Goal: Task Accomplishment & Management: Manage account settings

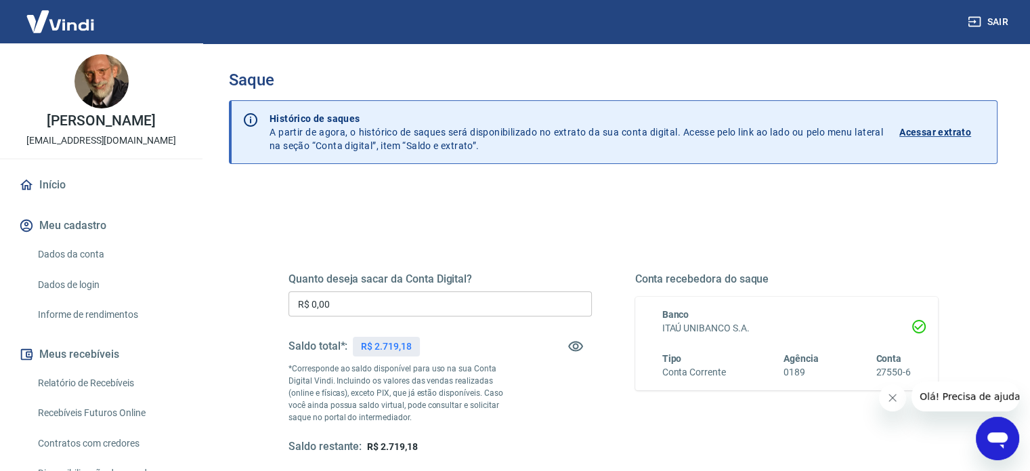
scroll to position [68, 0]
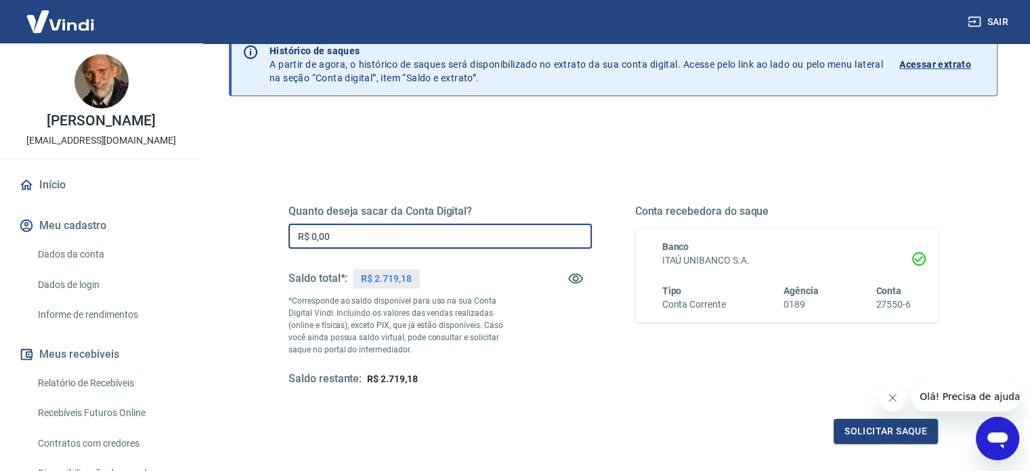
click at [385, 240] on input "R$ 0,00" at bounding box center [440, 236] width 303 height 25
type input "R$ 2.719,18"
click at [846, 421] on button "Solicitar saque" at bounding box center [886, 431] width 104 height 25
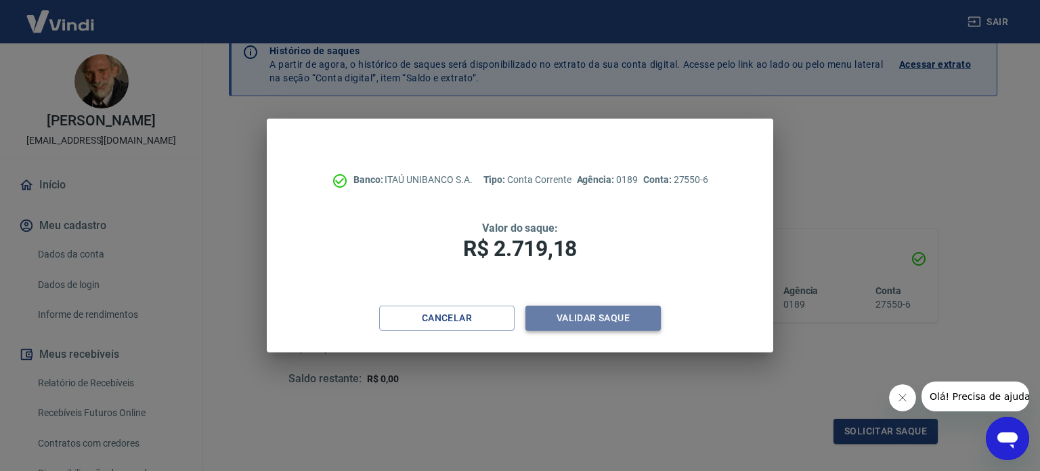
click at [578, 317] on button "Validar saque" at bounding box center [593, 317] width 135 height 25
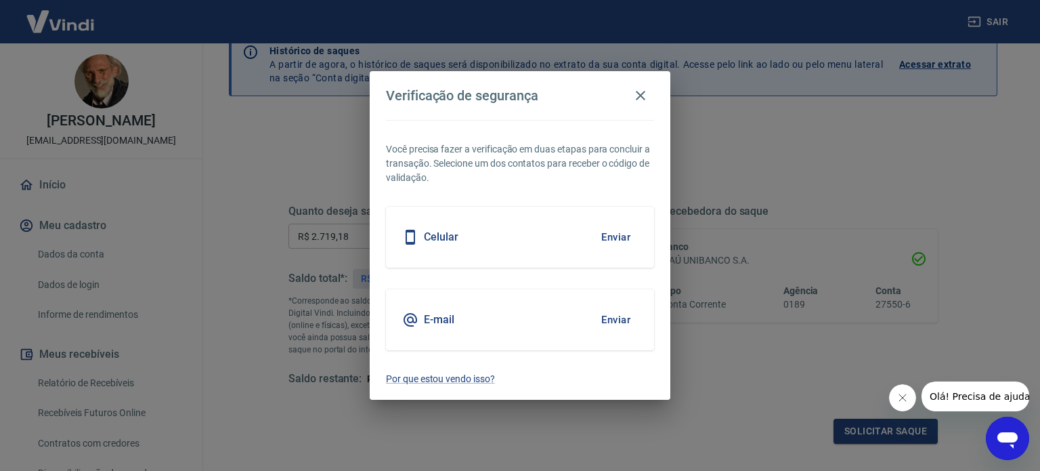
click at [631, 237] on button "Enviar" at bounding box center [616, 237] width 44 height 28
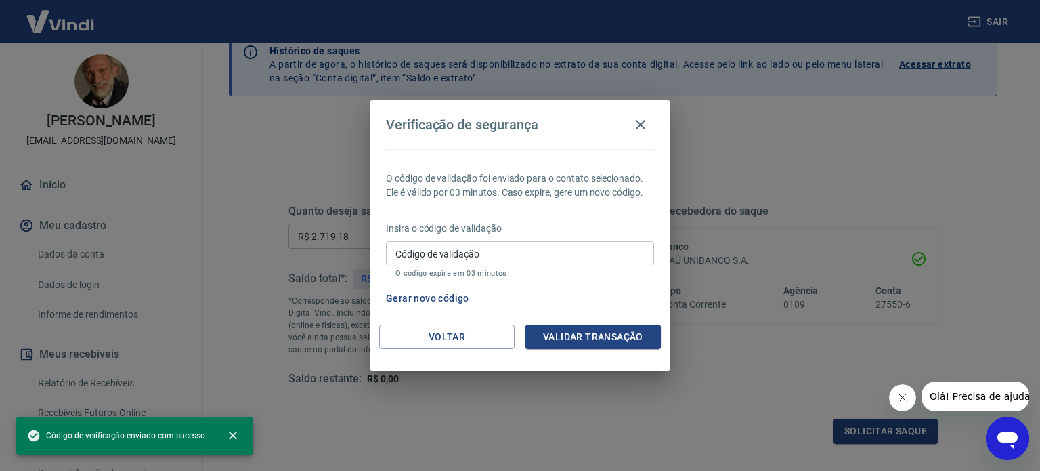
click at [566, 259] on input "Código de validação" at bounding box center [520, 253] width 268 height 25
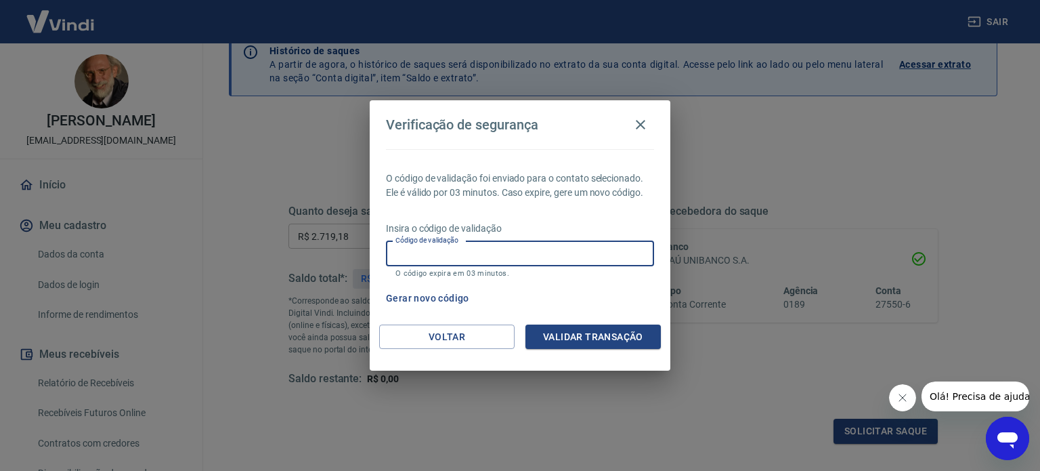
click at [558, 230] on p "Insira o código de validação" at bounding box center [520, 228] width 268 height 14
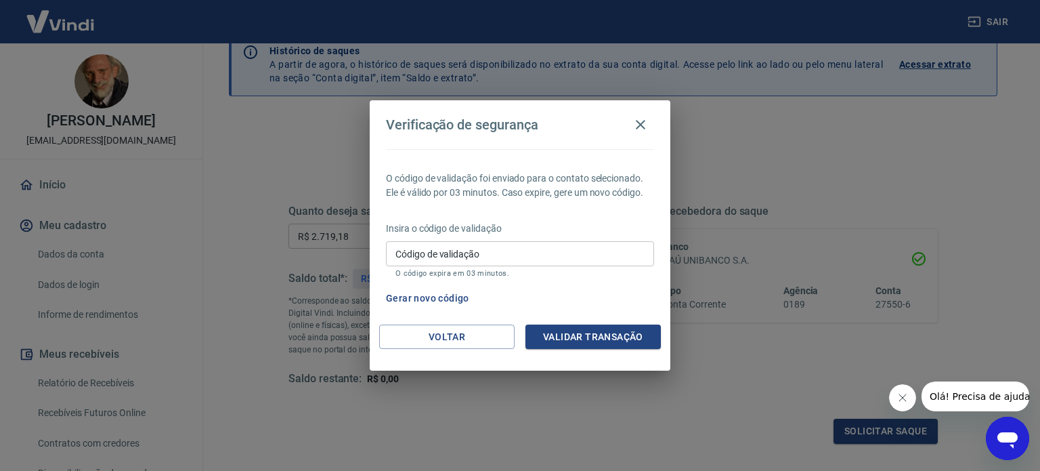
click at [488, 254] on input "Código de validação" at bounding box center [520, 253] width 268 height 25
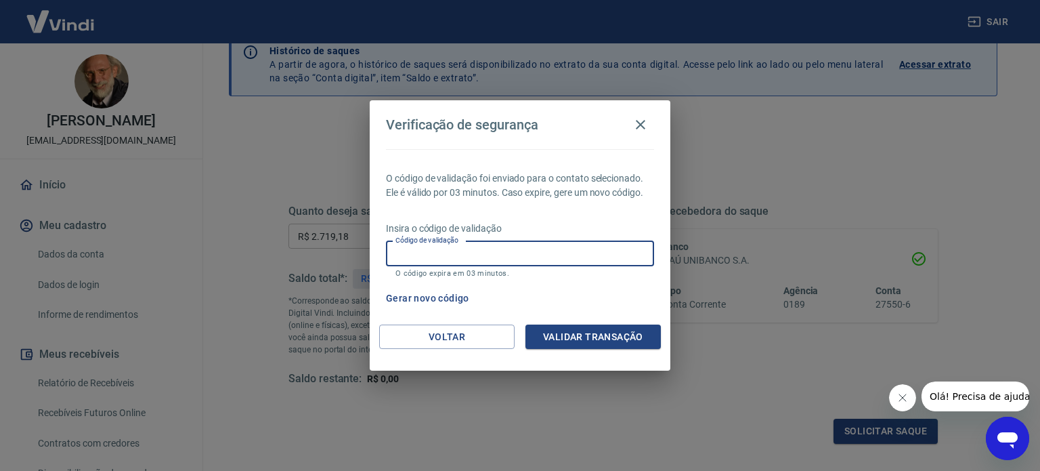
click at [486, 251] on input "Código de validação" at bounding box center [520, 253] width 268 height 25
click at [425, 260] on input "Código de validação" at bounding box center [520, 253] width 268 height 25
click at [452, 291] on button "Gerar novo código" at bounding box center [428, 298] width 94 height 25
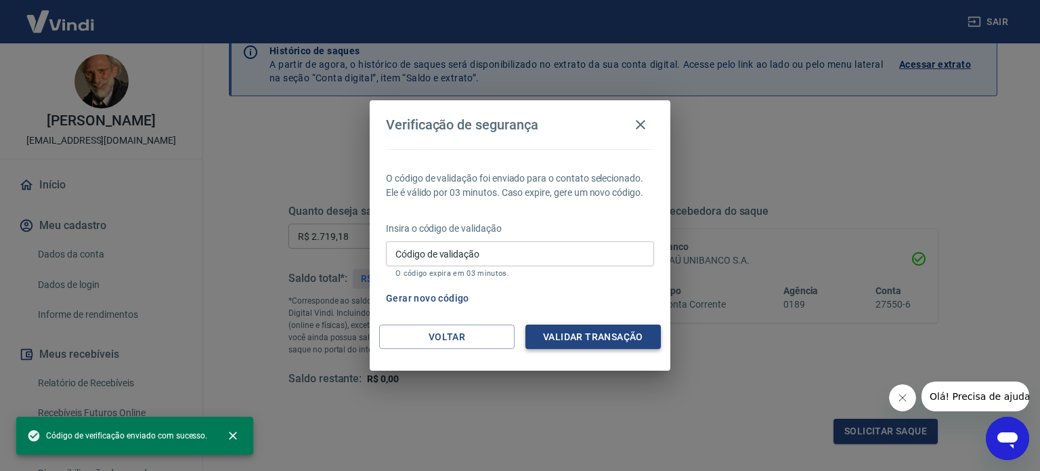
click at [577, 338] on button "Validar transação" at bounding box center [593, 336] width 135 height 25
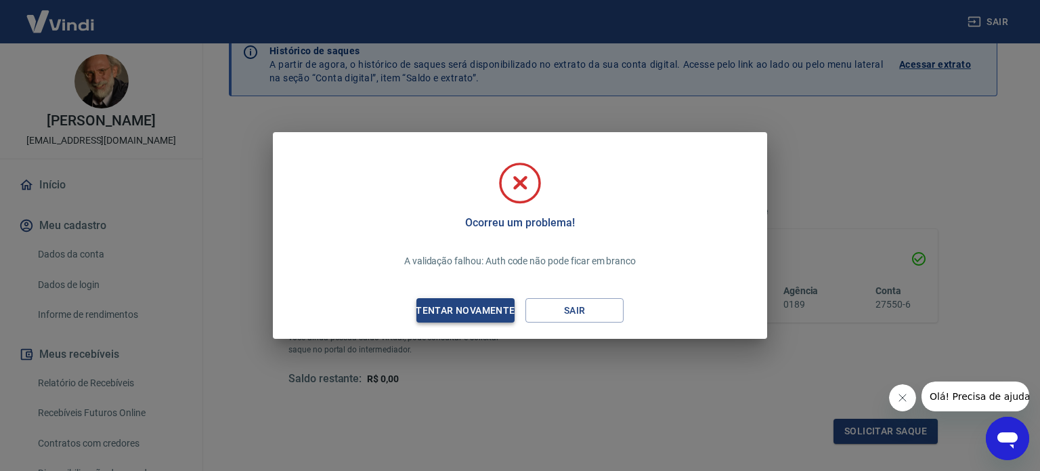
click at [494, 312] on div "Tentar novamente" at bounding box center [465, 310] width 131 height 17
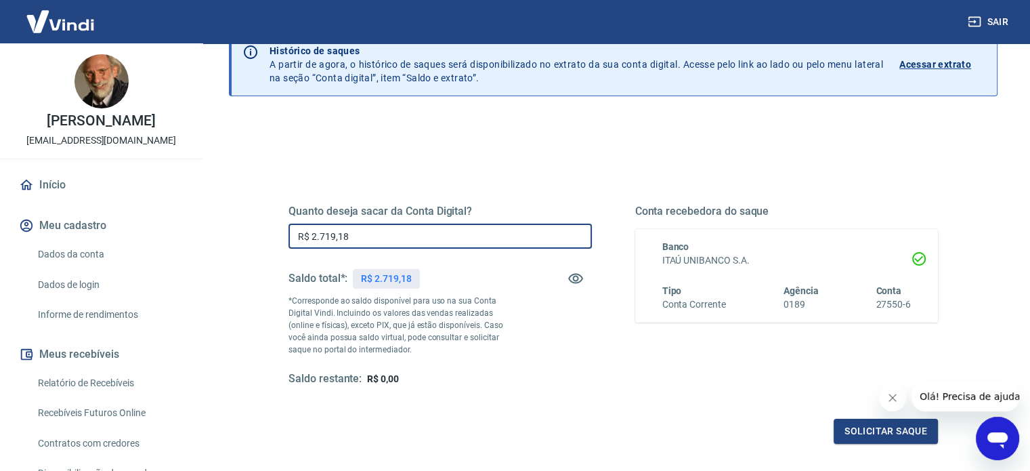
click at [426, 242] on input "R$ 2.719,18" at bounding box center [440, 236] width 303 height 25
click at [897, 436] on button "Solicitar saque" at bounding box center [886, 431] width 104 height 25
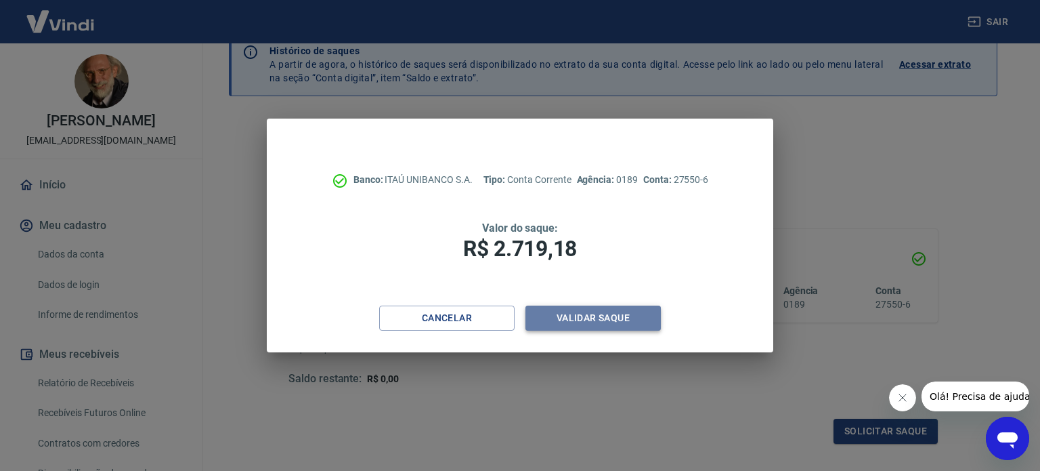
click at [594, 316] on button "Validar saque" at bounding box center [593, 317] width 135 height 25
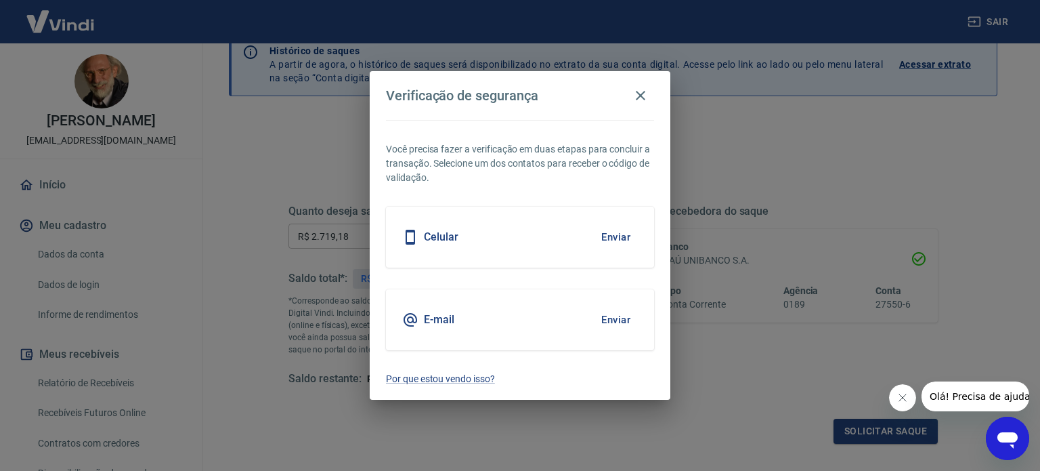
click at [599, 234] on button "Enviar" at bounding box center [616, 237] width 44 height 28
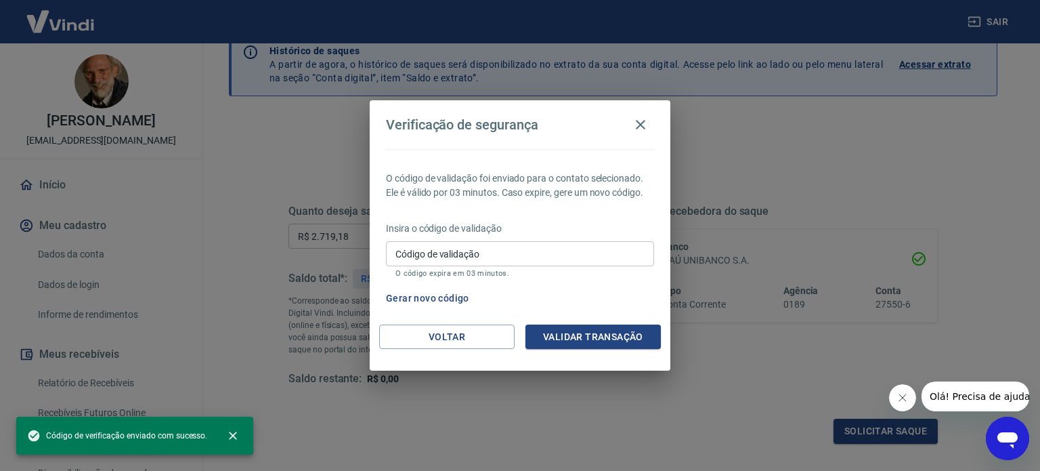
click at [590, 246] on input "Código de validação" at bounding box center [520, 253] width 268 height 25
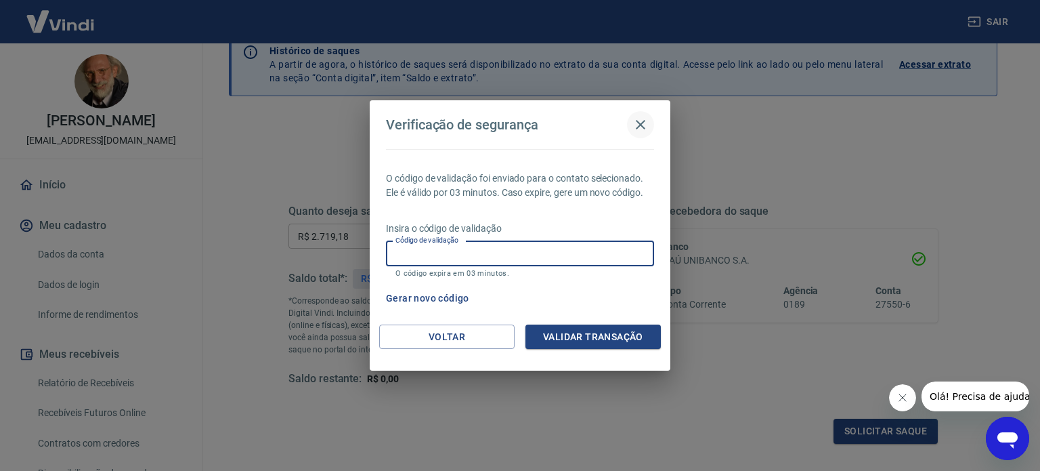
click at [641, 128] on icon "button" at bounding box center [641, 125] width 16 height 16
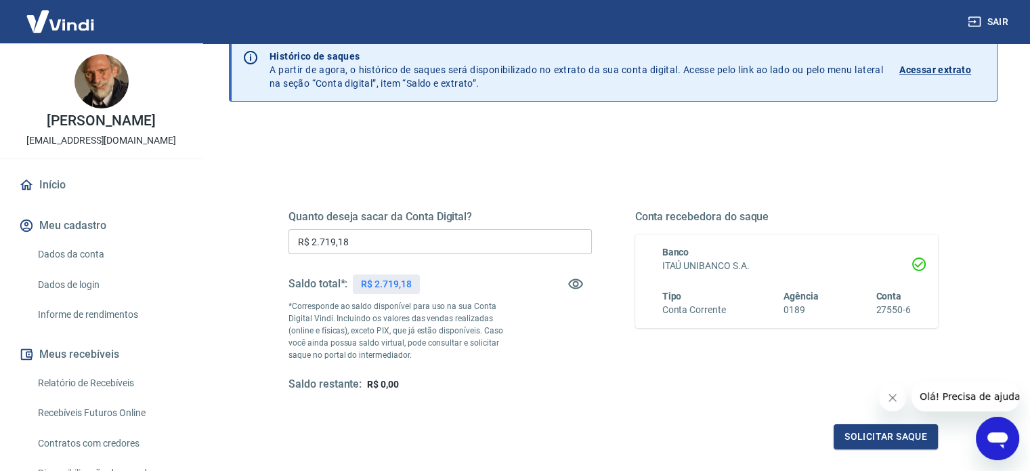
scroll to position [0, 0]
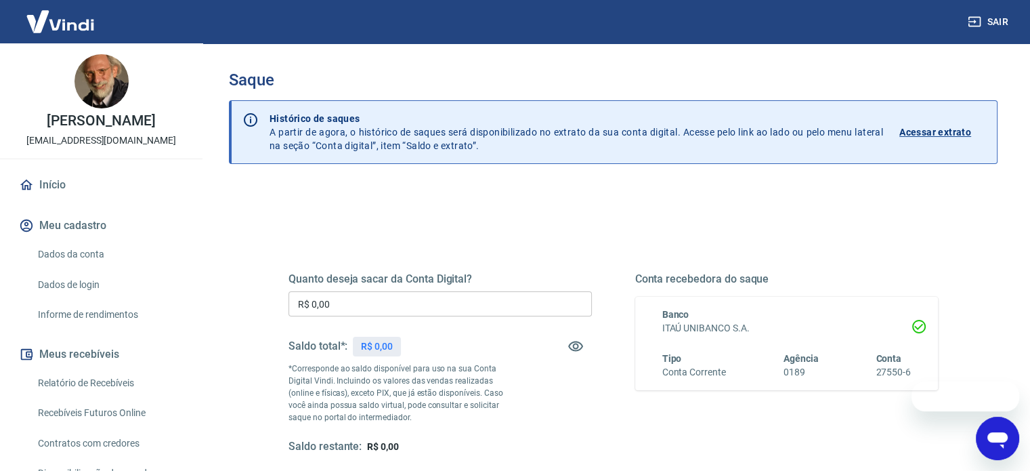
scroll to position [68, 0]
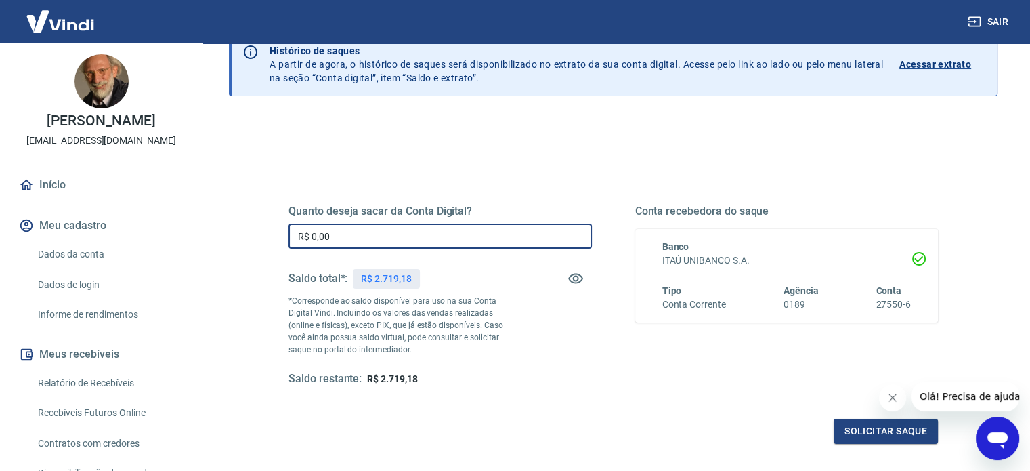
click at [352, 233] on input "R$ 0,00" at bounding box center [440, 236] width 303 height 25
type input "R$ 2.719,18"
click at [895, 435] on button "Solicitar saque" at bounding box center [886, 431] width 104 height 25
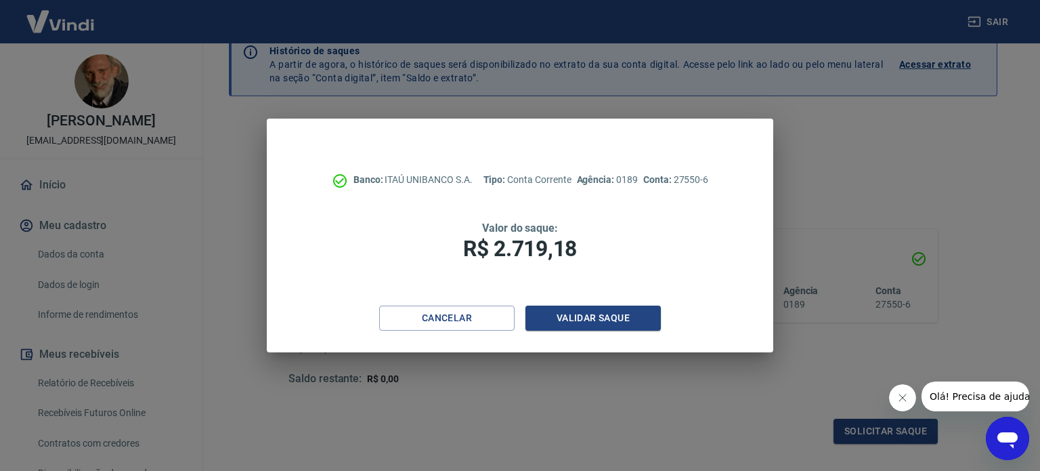
click at [555, 302] on div "Banco: ITAÚ UNIBANCO S.A. Tipo: Conta Corrente Agência: 0189 Conta: 27550-6 Val…" at bounding box center [520, 212] width 507 height 187
click at [559, 318] on button "Validar saque" at bounding box center [593, 317] width 135 height 25
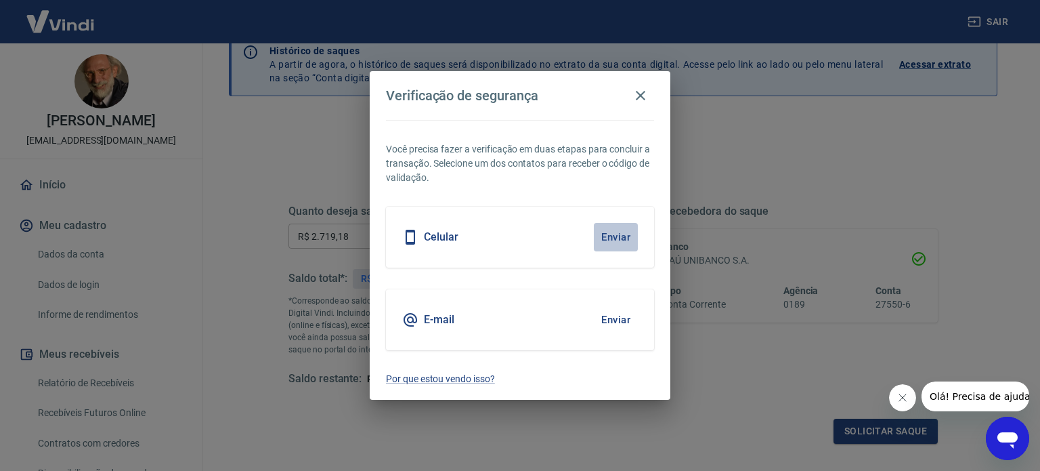
click at [616, 239] on button "Enviar" at bounding box center [616, 237] width 44 height 28
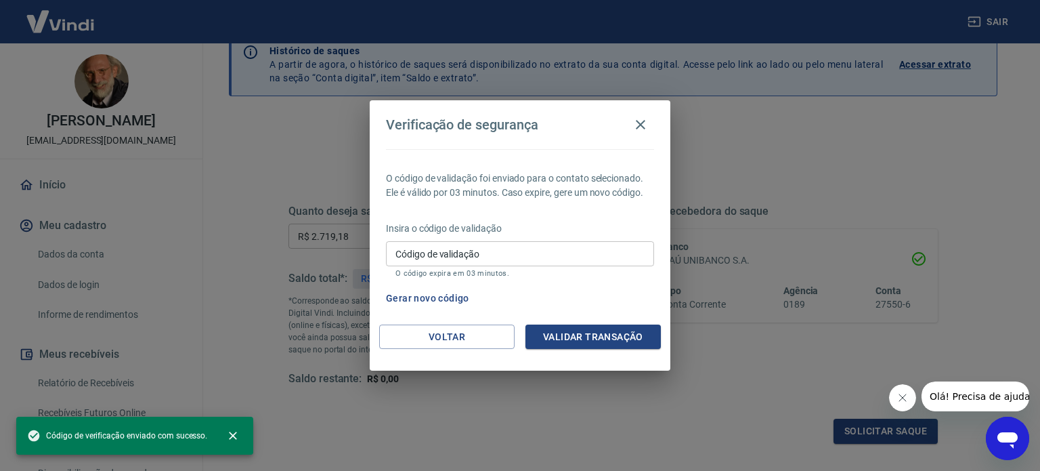
click at [443, 247] on div "Código de validação Código de validação O código expira em 03 minutos." at bounding box center [520, 259] width 268 height 37
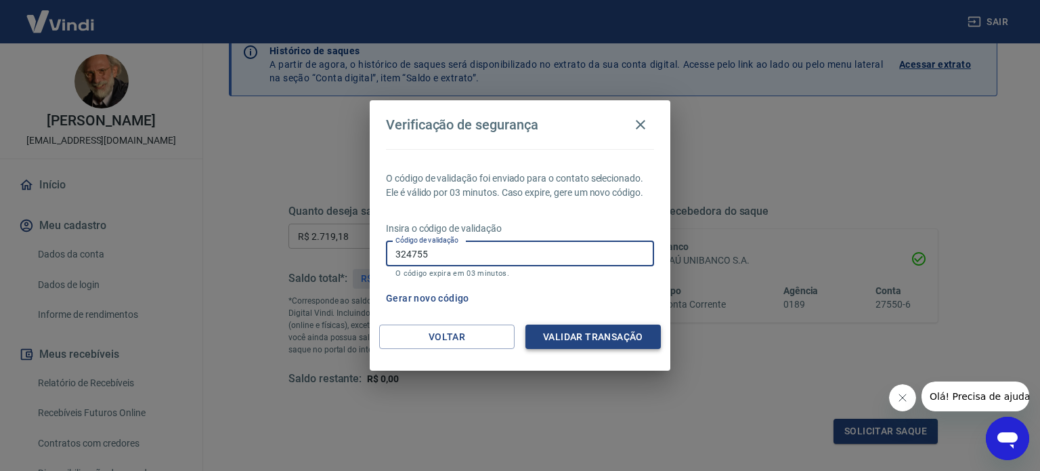
type input "324755"
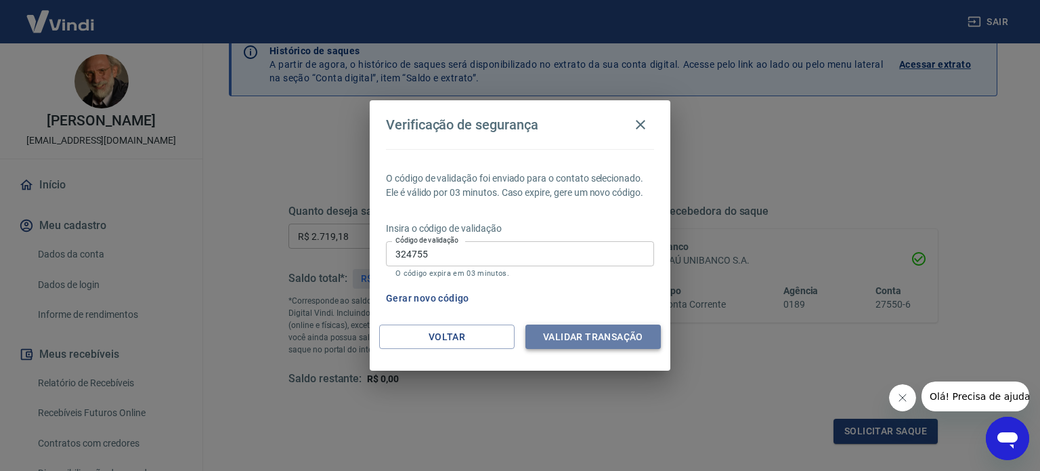
click at [539, 343] on button "Validar transação" at bounding box center [593, 336] width 135 height 25
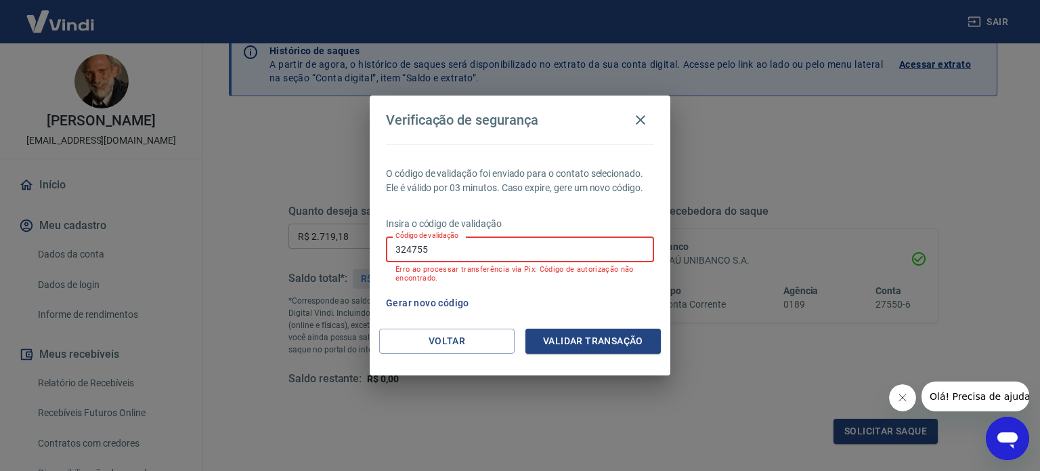
click at [447, 253] on input "324755" at bounding box center [520, 248] width 268 height 25
click at [406, 302] on button "Gerar novo código" at bounding box center [428, 303] width 94 height 25
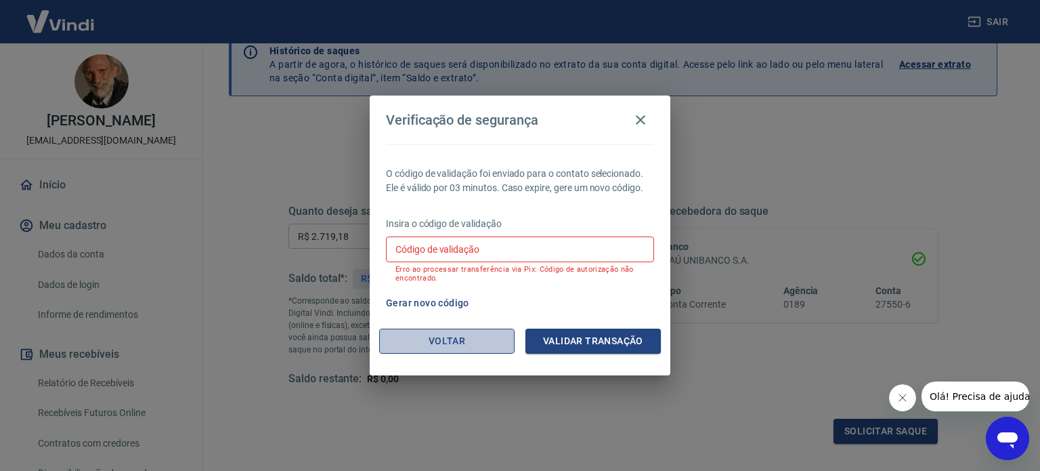
click at [455, 343] on button "Voltar" at bounding box center [446, 341] width 135 height 25
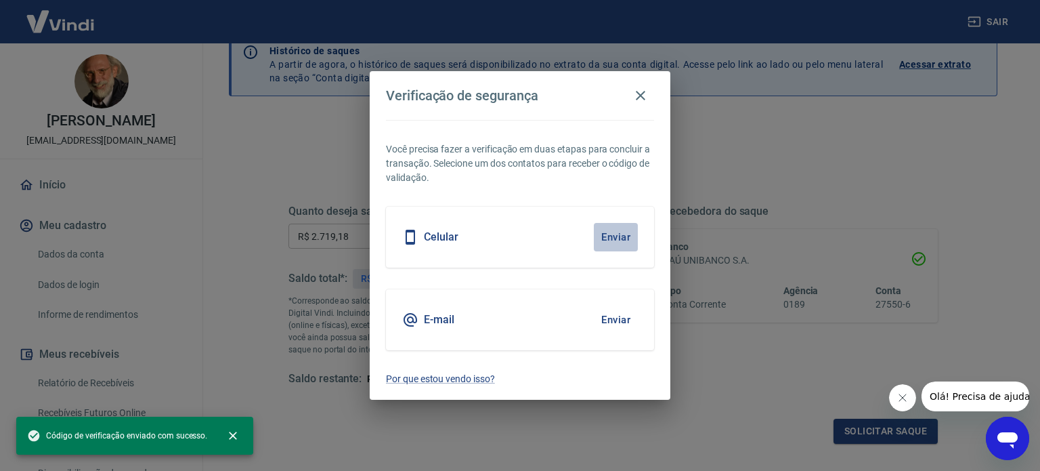
click at [612, 243] on button "Enviar" at bounding box center [616, 237] width 44 height 28
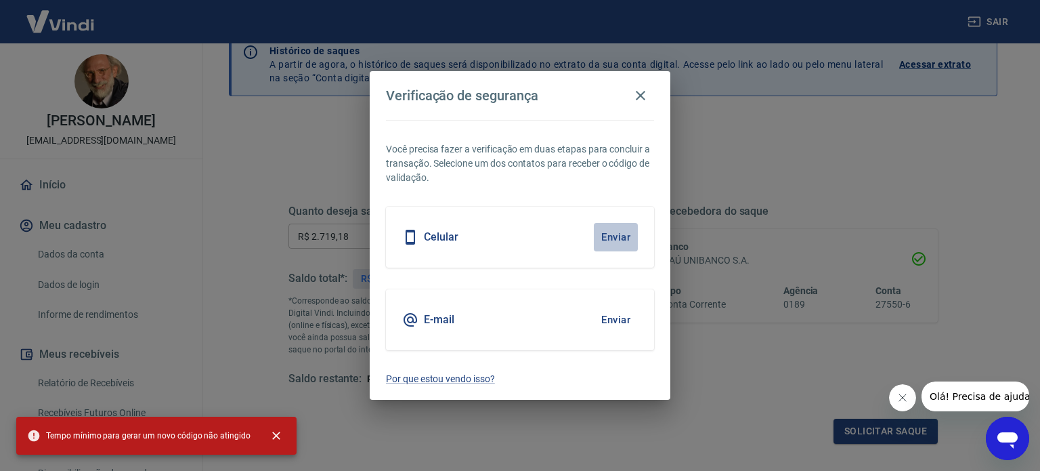
click at [610, 235] on button "Enviar" at bounding box center [616, 237] width 44 height 28
click at [645, 100] on icon "button" at bounding box center [640, 95] width 9 height 9
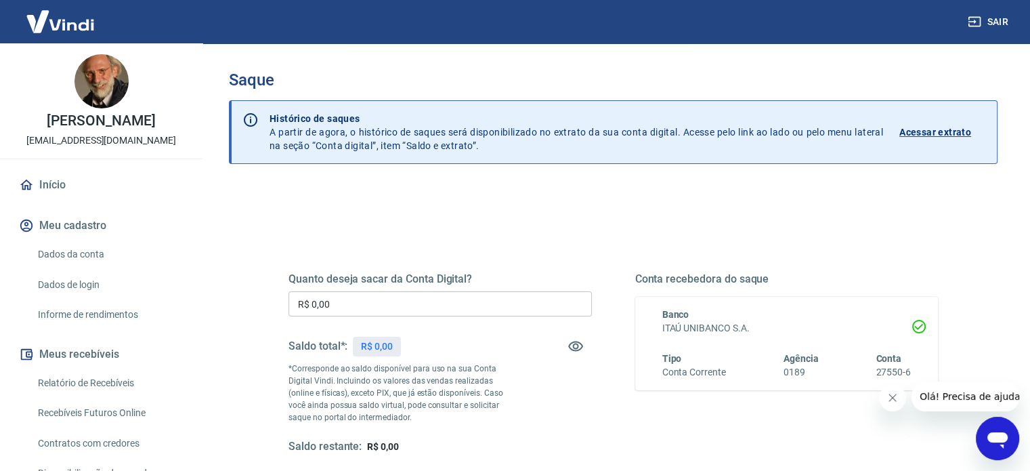
click at [400, 304] on input "R$ 0,00" at bounding box center [440, 303] width 303 height 25
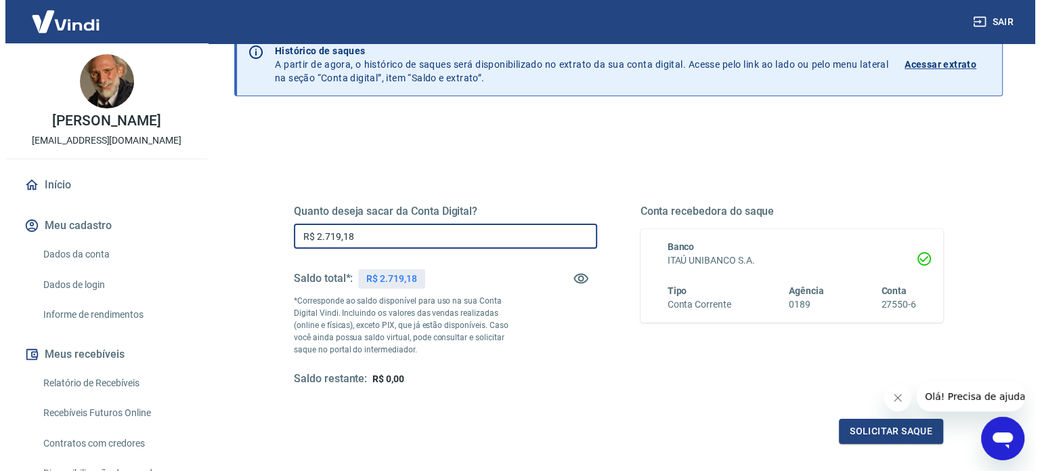
scroll to position [198, 0]
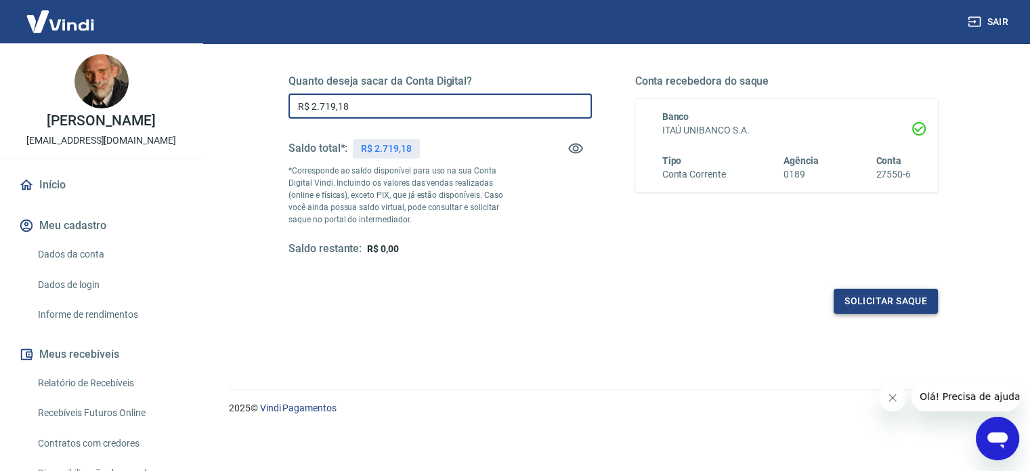
type input "R$ 2.719,18"
click at [903, 299] on button "Solicitar saque" at bounding box center [886, 301] width 104 height 25
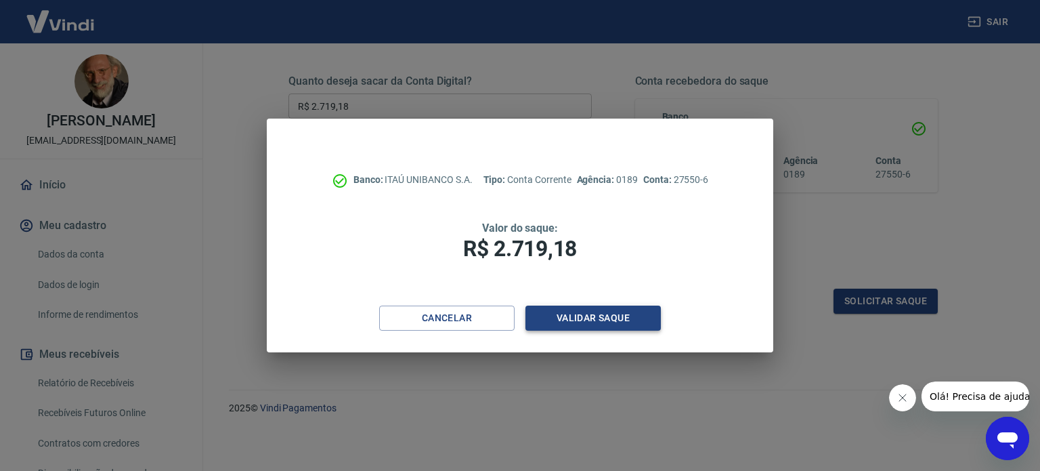
click at [585, 318] on button "Validar saque" at bounding box center [593, 317] width 135 height 25
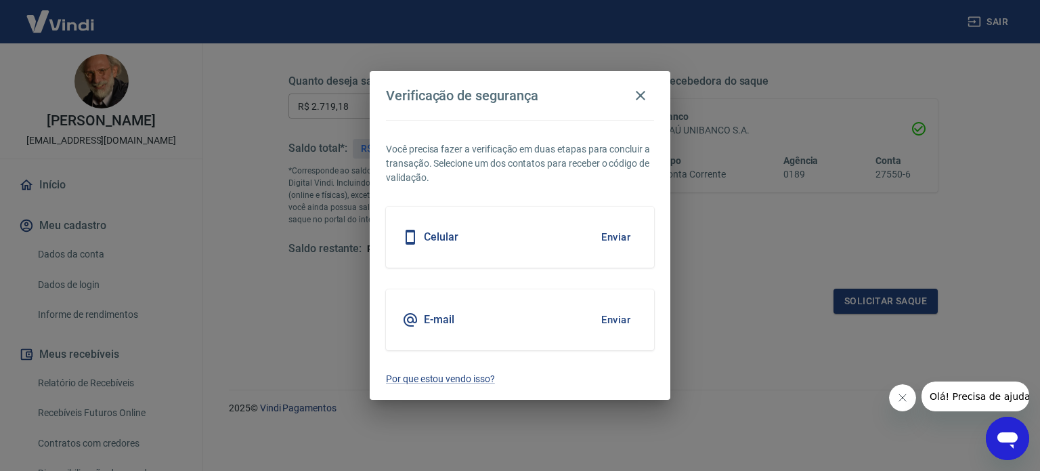
click at [601, 254] on div "Celular Enviar" at bounding box center [520, 237] width 268 height 61
click at [612, 240] on button "Enviar" at bounding box center [616, 237] width 44 height 28
